Goal: Feedback & Contribution: Leave review/rating

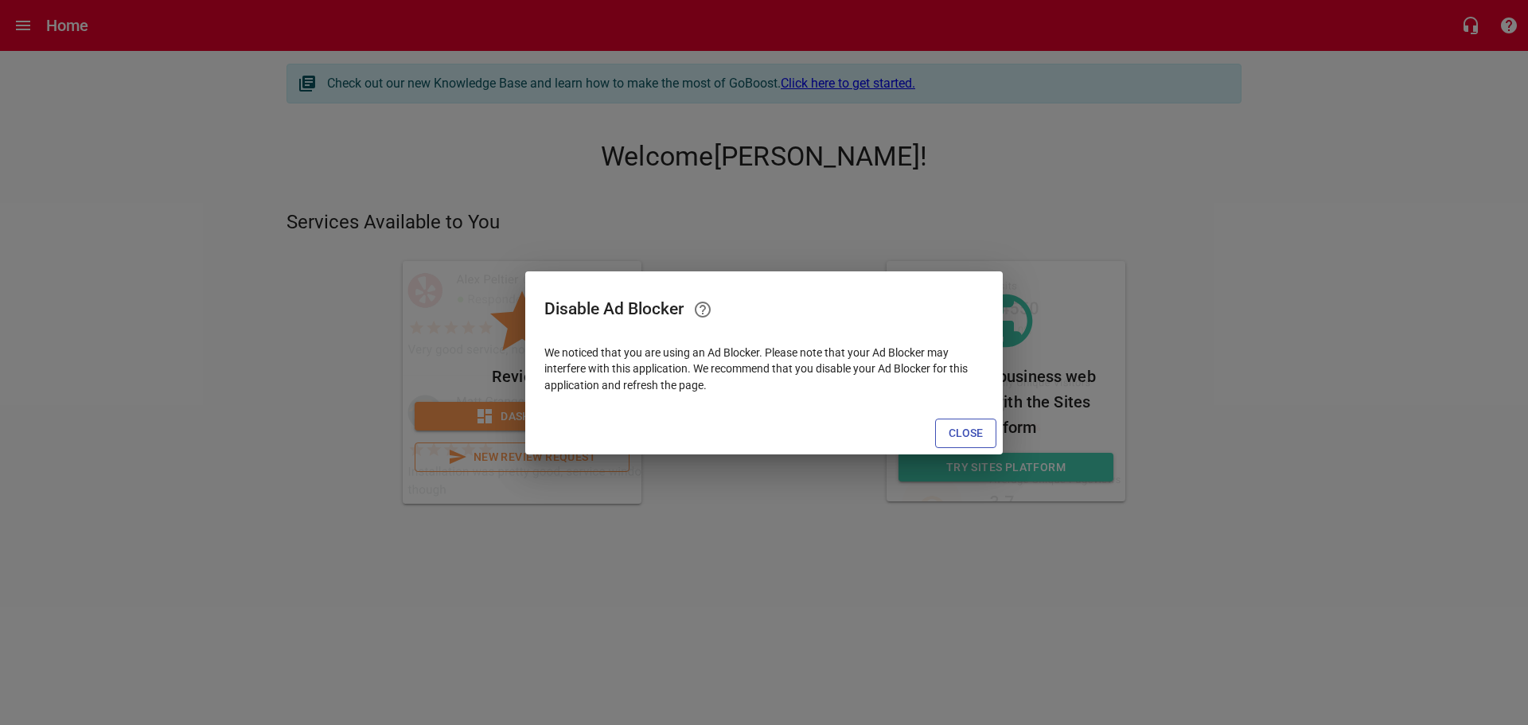
click at [953, 433] on span "Close" at bounding box center [966, 433] width 34 height 20
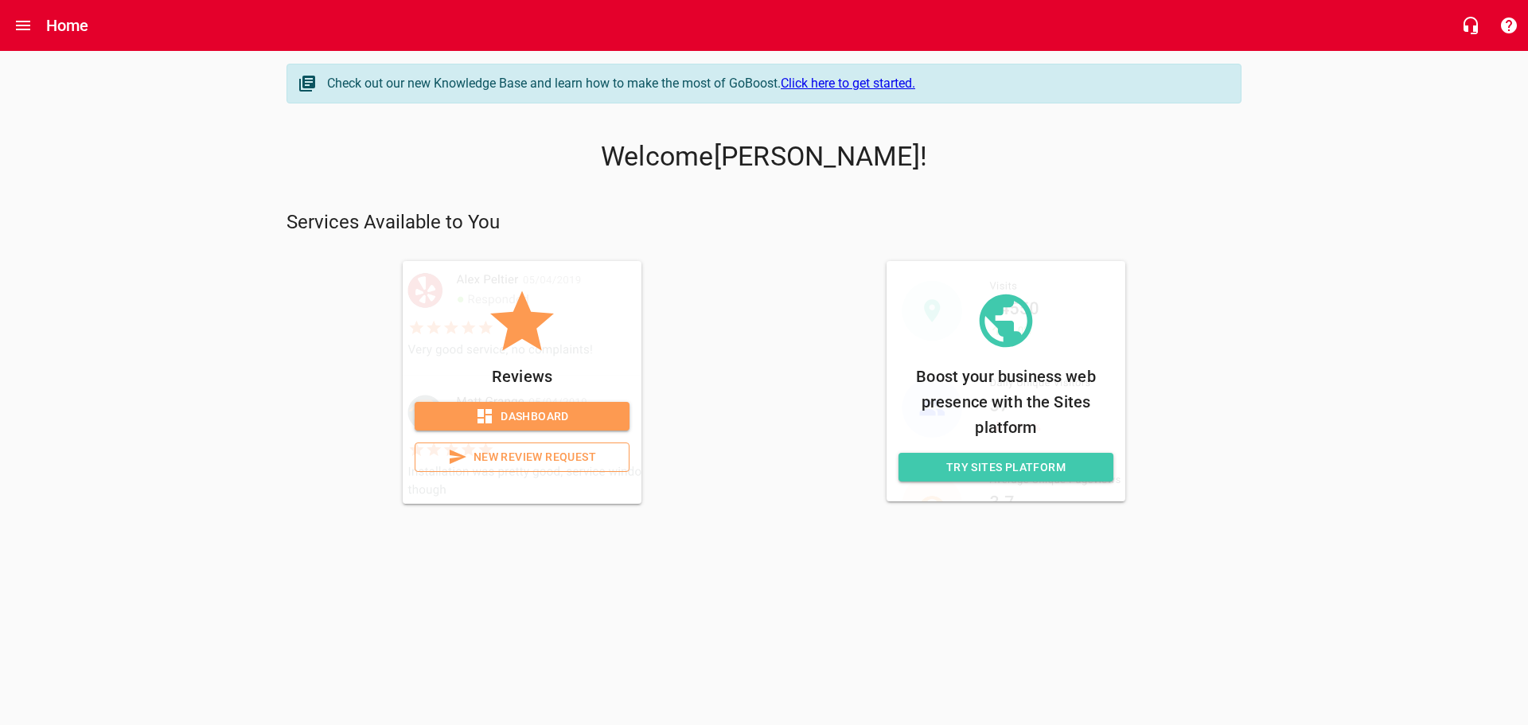
click at [550, 464] on span "New Review Request" at bounding box center [522, 457] width 188 height 20
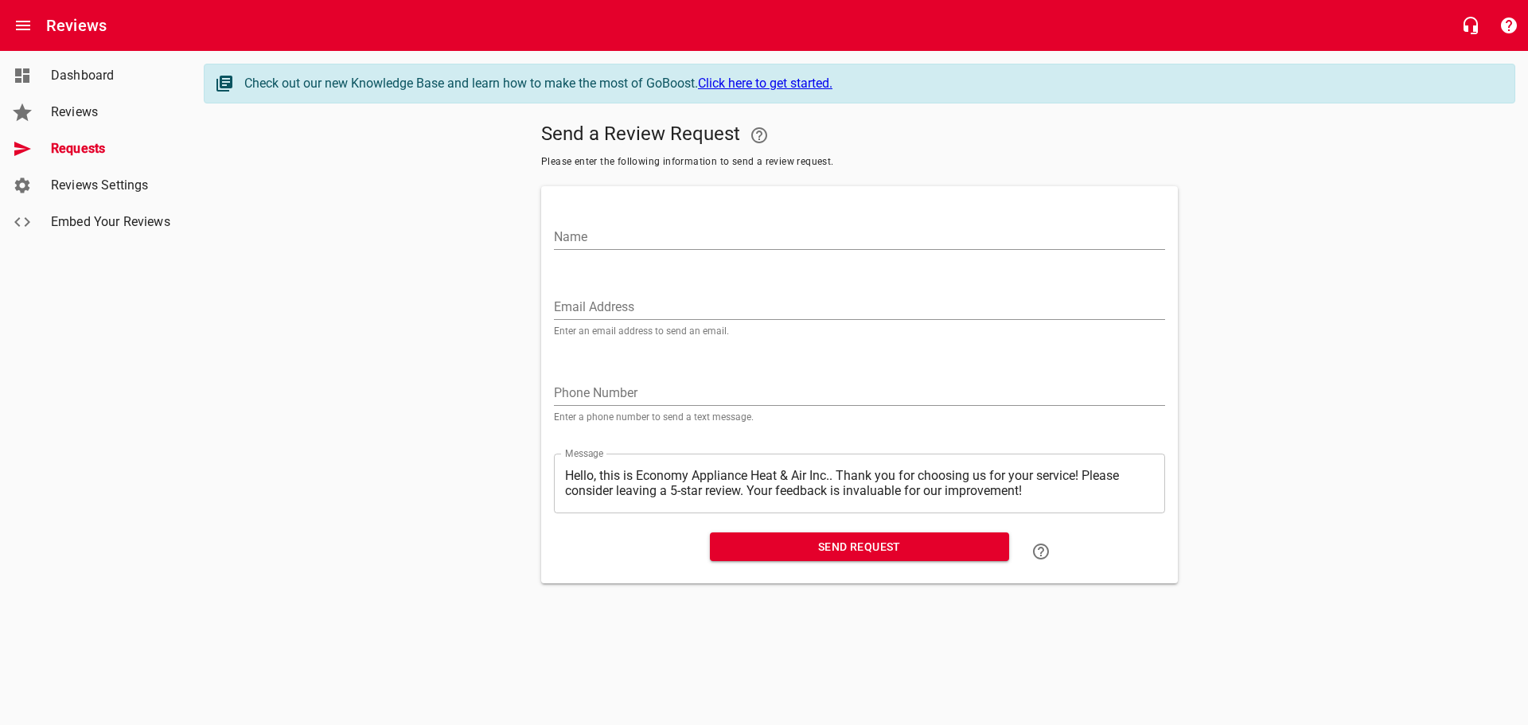
click at [695, 238] on input "Name" at bounding box center [859, 236] width 611 height 25
paste input "[PERSON_NAME]"
type input "[PERSON_NAME]"
click at [622, 300] on input "Email Address" at bounding box center [859, 306] width 611 height 25
paste input "[EMAIL_ADDRESS][DOMAIN_NAME]"
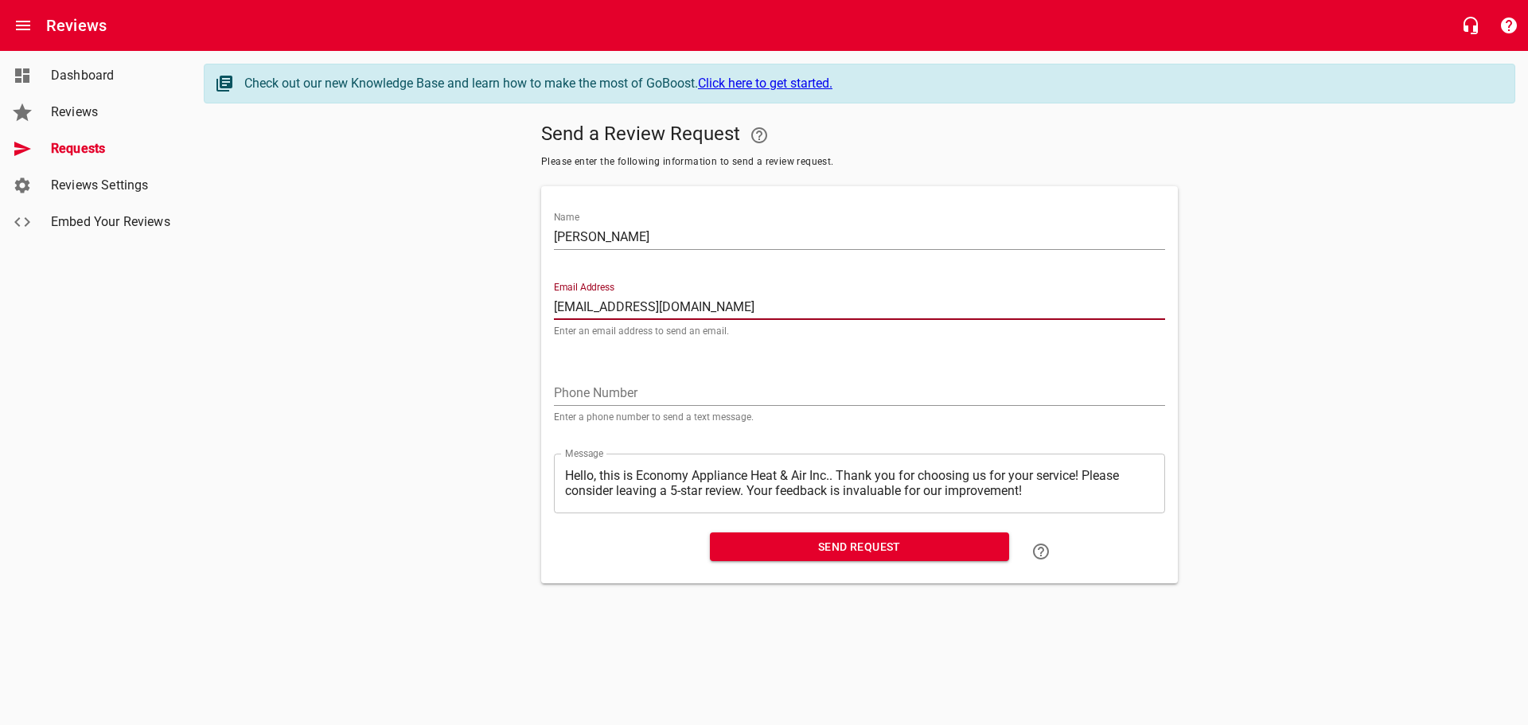
type input "[EMAIL_ADDRESS][DOMAIN_NAME]"
click at [799, 549] on span "Send Request" at bounding box center [860, 547] width 274 height 20
